Goal: Information Seeking & Learning: Learn about a topic

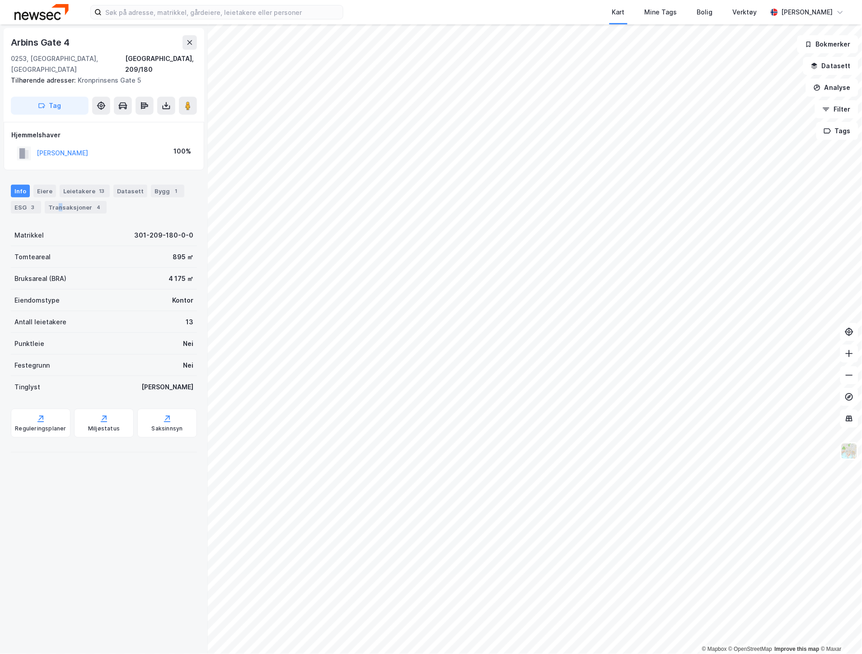
click at [59, 201] on div "Transaksjoner 4" at bounding box center [76, 207] width 62 height 13
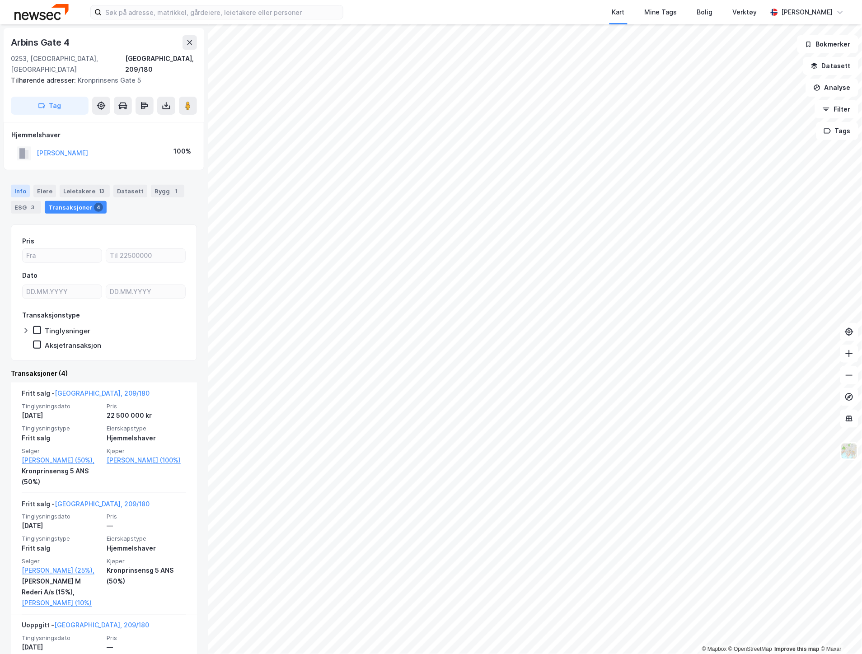
click at [25, 185] on div "Info" at bounding box center [20, 191] width 19 height 13
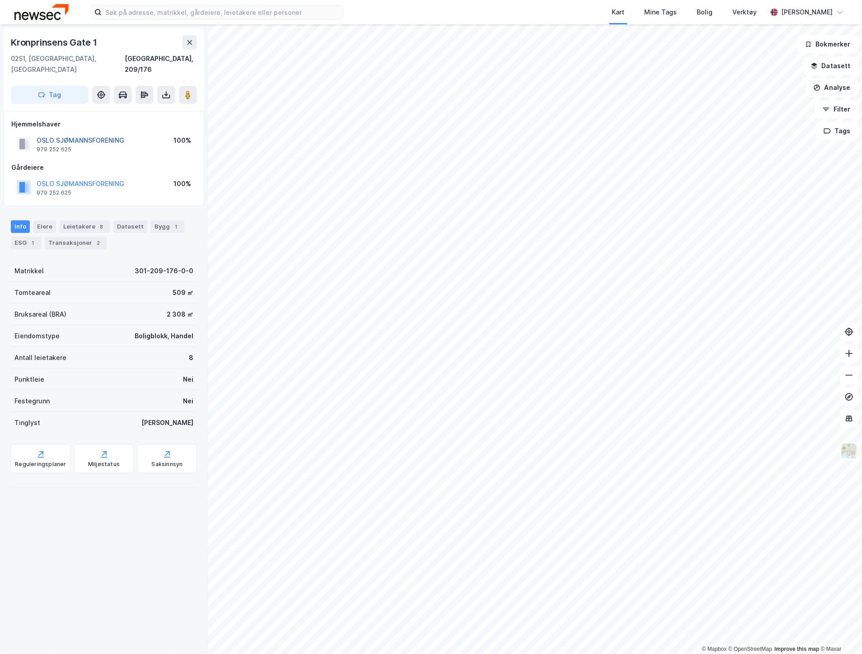
click at [0, 0] on button "OSLO SJØMANNSFORENING" at bounding box center [0, 0] width 0 height 0
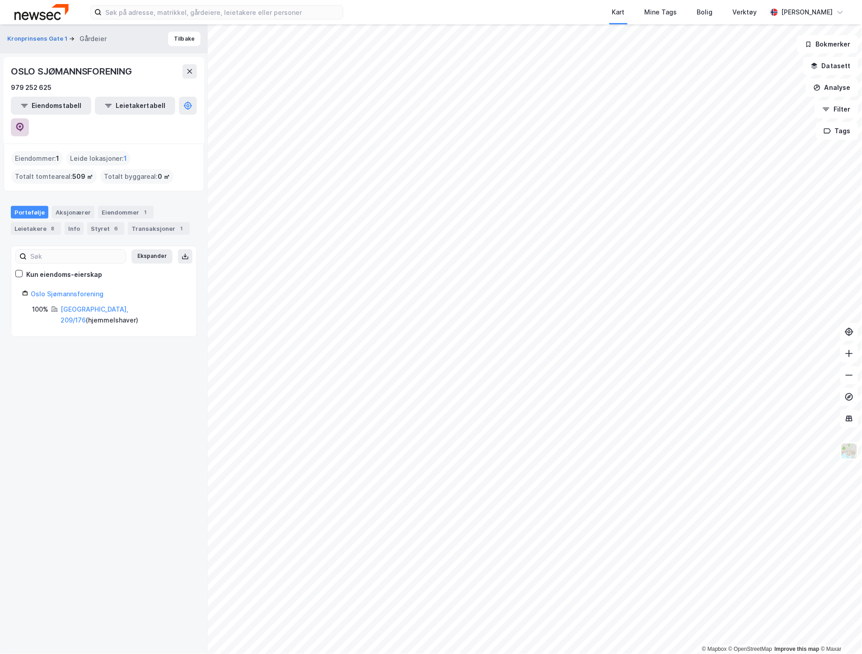
click at [24, 123] on icon at bounding box center [20, 127] width 8 height 9
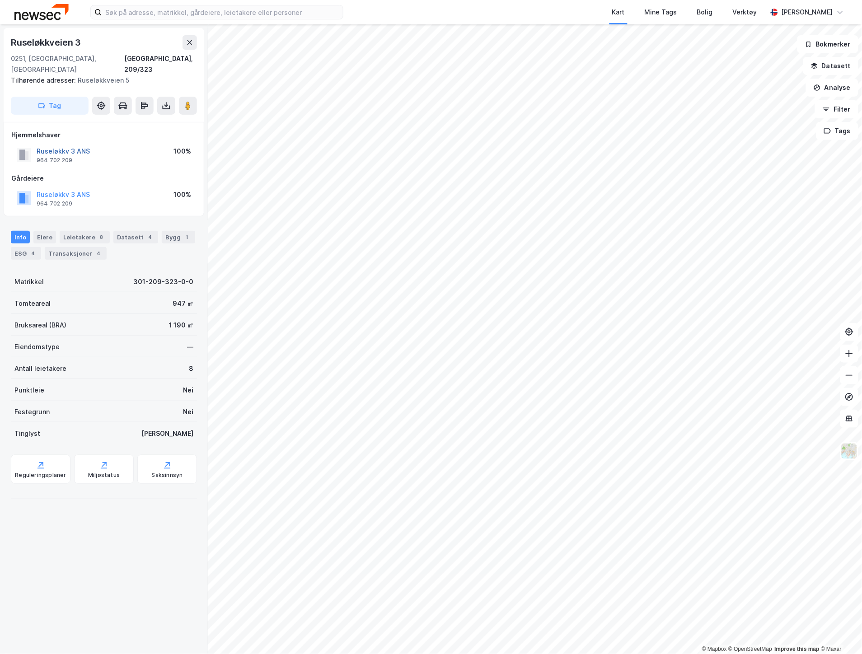
click at [0, 0] on button "Ruseløkkv 3 ANS" at bounding box center [0, 0] width 0 height 0
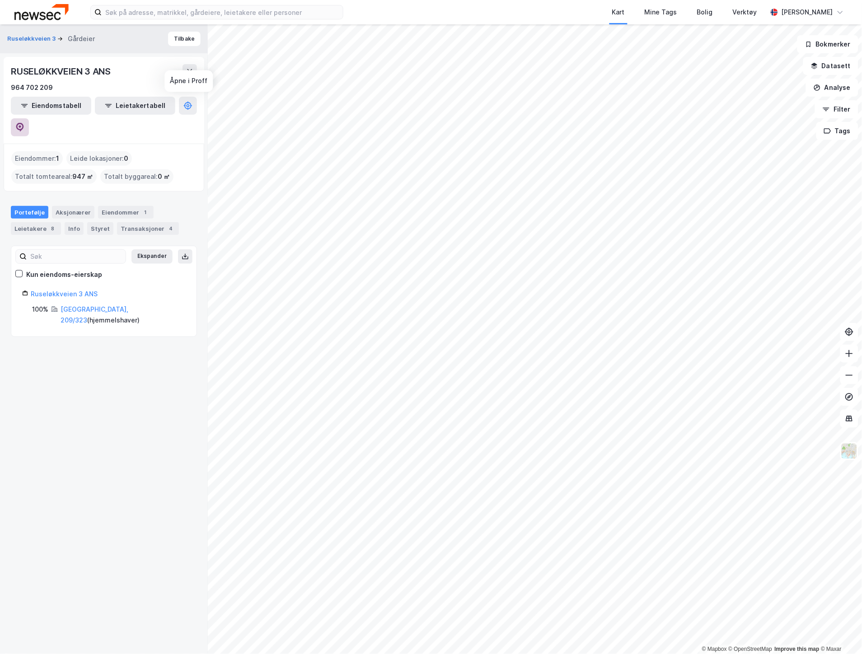
click at [24, 123] on icon at bounding box center [19, 127] width 9 height 9
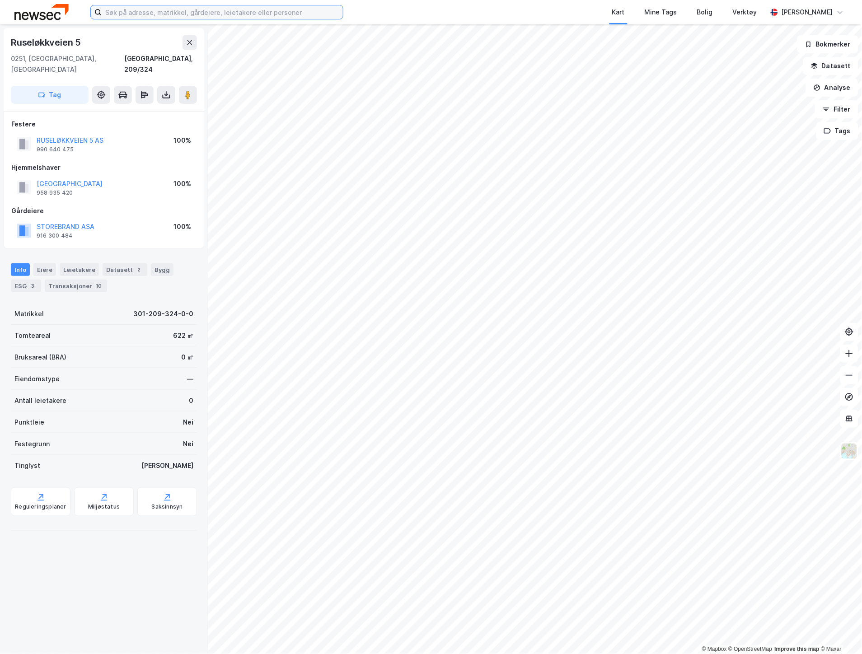
click at [169, 8] on input at bounding box center [222, 12] width 241 height 14
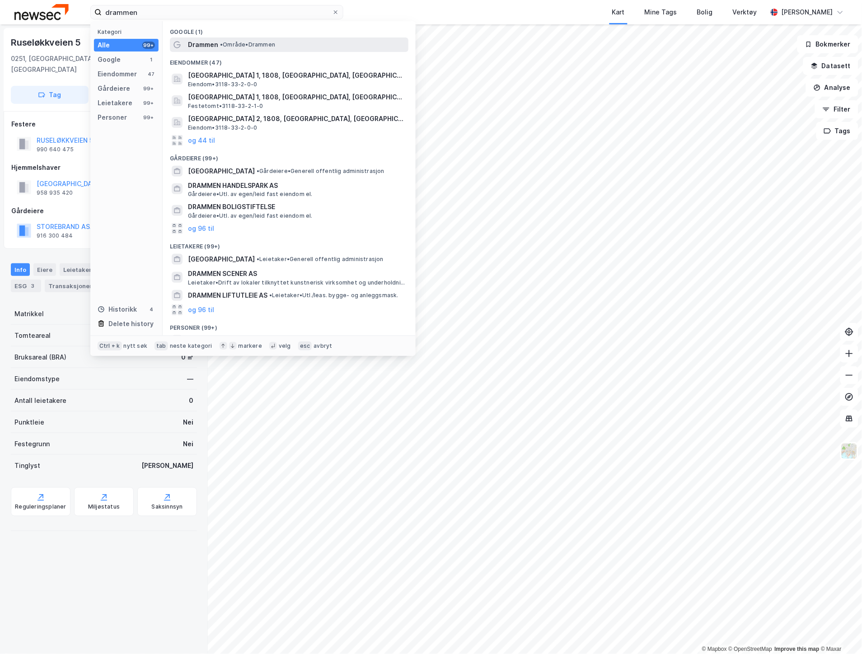
click at [197, 37] on div "Drammen • Område • [GEOGRAPHIC_DATA]" at bounding box center [289, 44] width 239 height 14
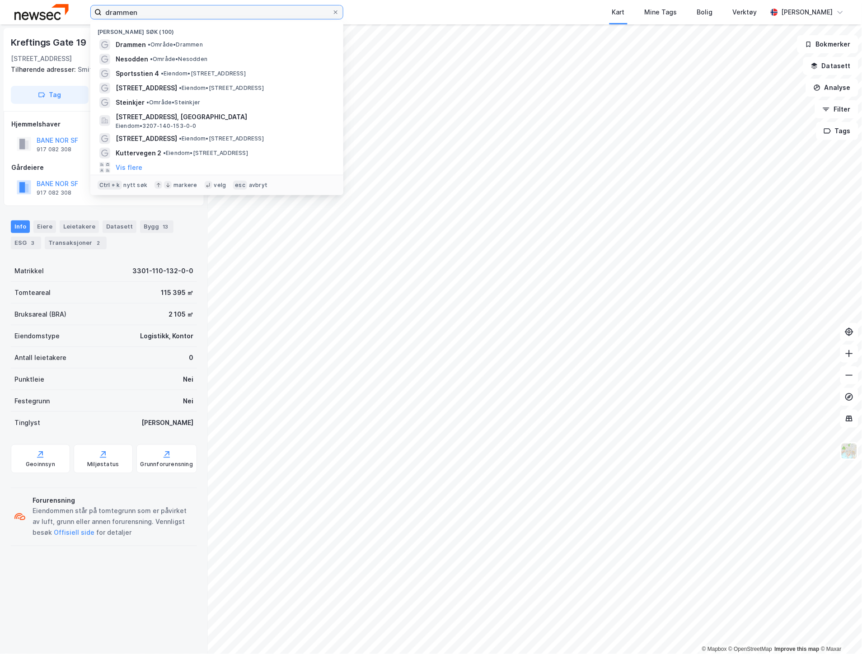
drag, startPoint x: 247, startPoint y: 16, endPoint x: 69, endPoint y: 15, distance: 178.4
click at [69, 15] on div "drammen Nylige søk (100) Drammen • Område • Drammen Nesodden • Område • Nesodde…" at bounding box center [431, 12] width 862 height 24
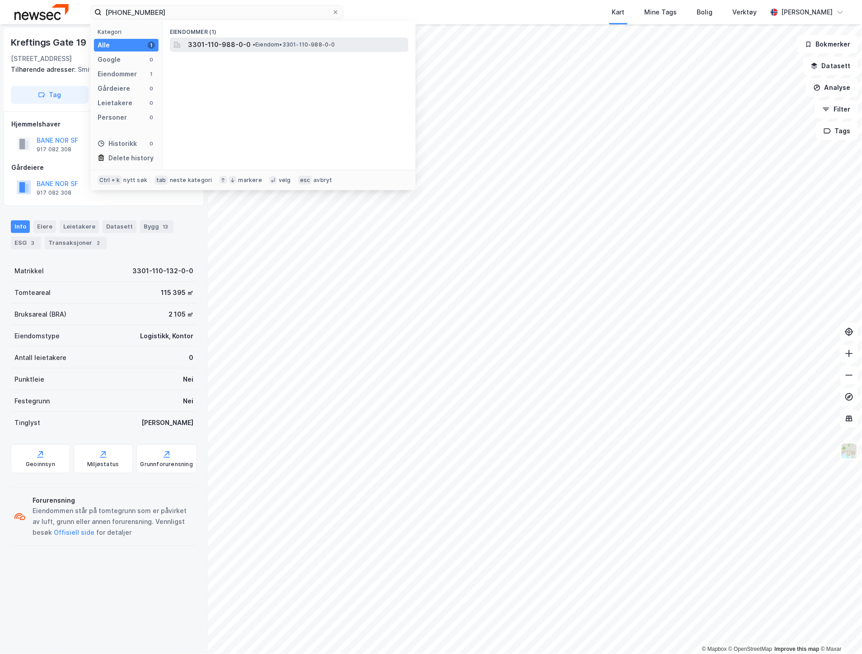
click at [188, 46] on span "3301-110-988-0-0" at bounding box center [219, 44] width 63 height 11
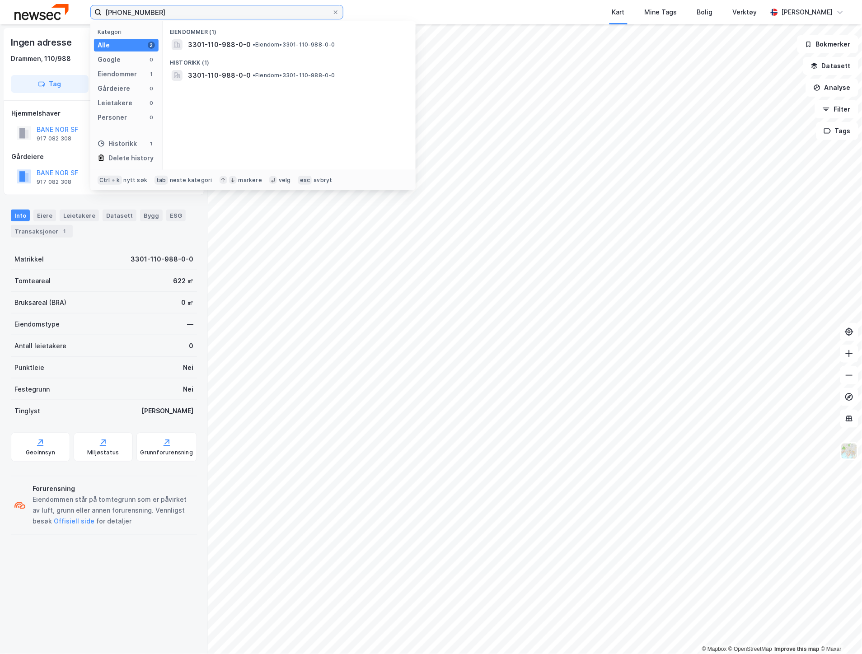
drag, startPoint x: 160, startPoint y: 15, endPoint x: 139, endPoint y: 15, distance: 21.7
click at [139, 15] on input "[PHONE_NUMBER]" at bounding box center [217, 12] width 230 height 14
type input "[PHONE_NUMBER]"
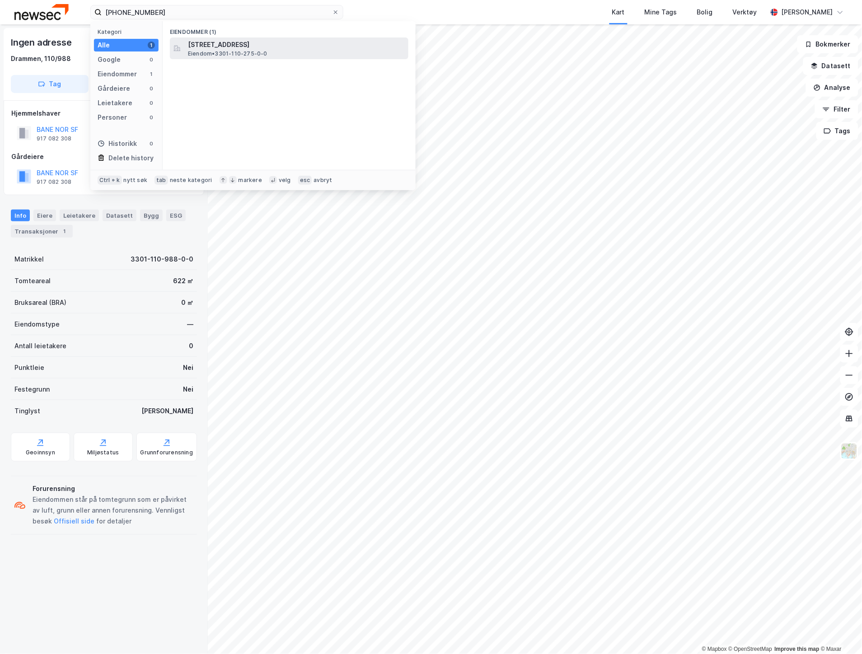
click at [204, 45] on span "[STREET_ADDRESS]" at bounding box center [296, 44] width 217 height 11
